Goal: Navigation & Orientation: Go to known website

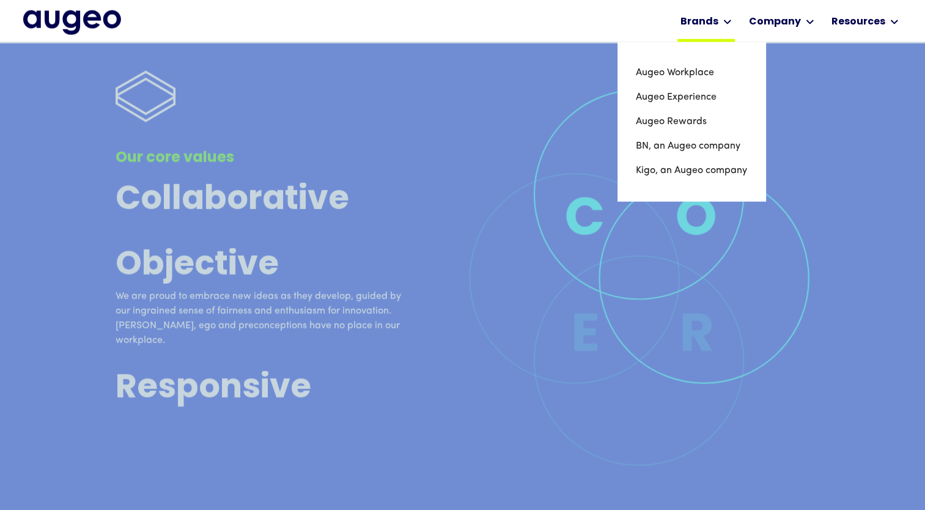
scroll to position [3204, 0]
